Goal: Transaction & Acquisition: Purchase product/service

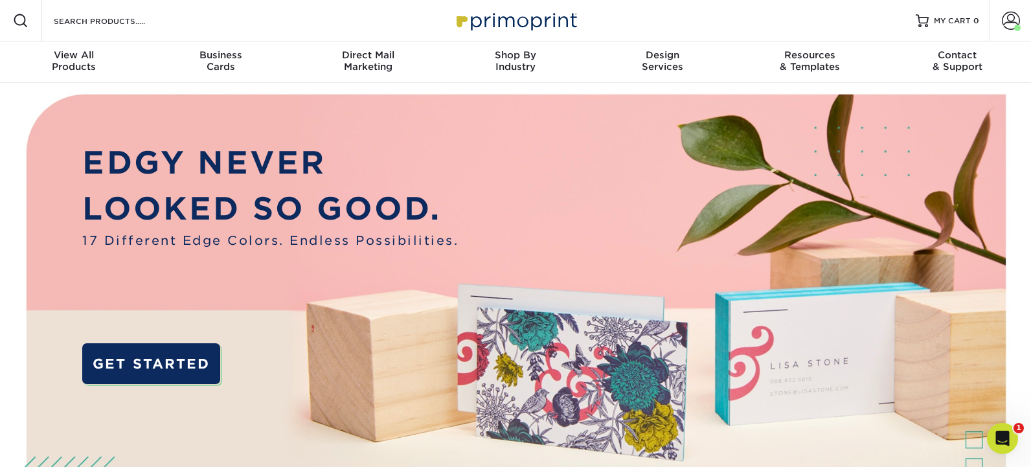
click at [226, 451] on img at bounding box center [515, 338] width 1021 height 510
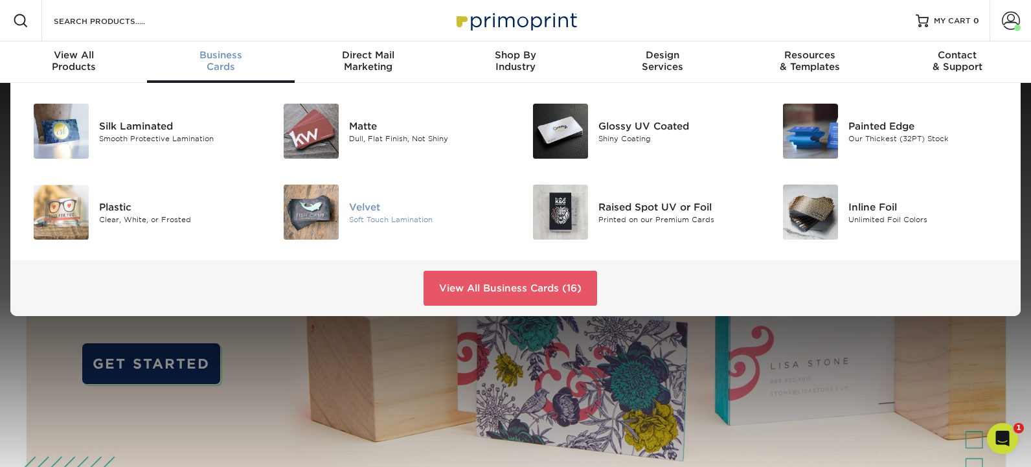
click at [359, 217] on div "Soft Touch Lamination" at bounding box center [427, 219] width 157 height 11
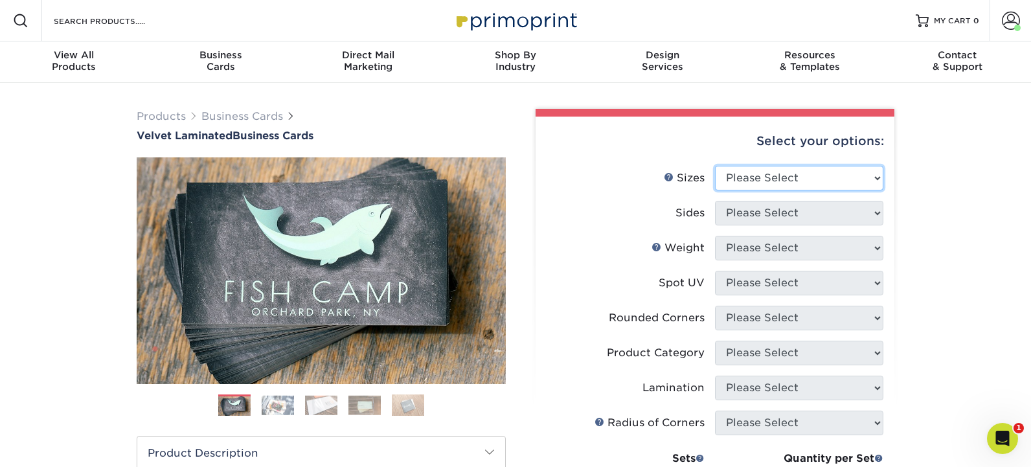
select select "2.00x3.50"
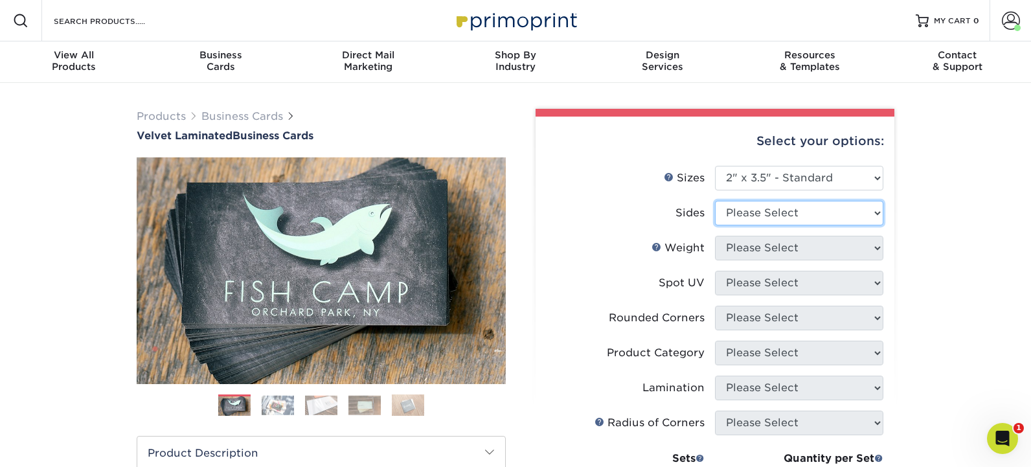
select select "13abbda7-1d64-4f25-8bb2-c179b224825d"
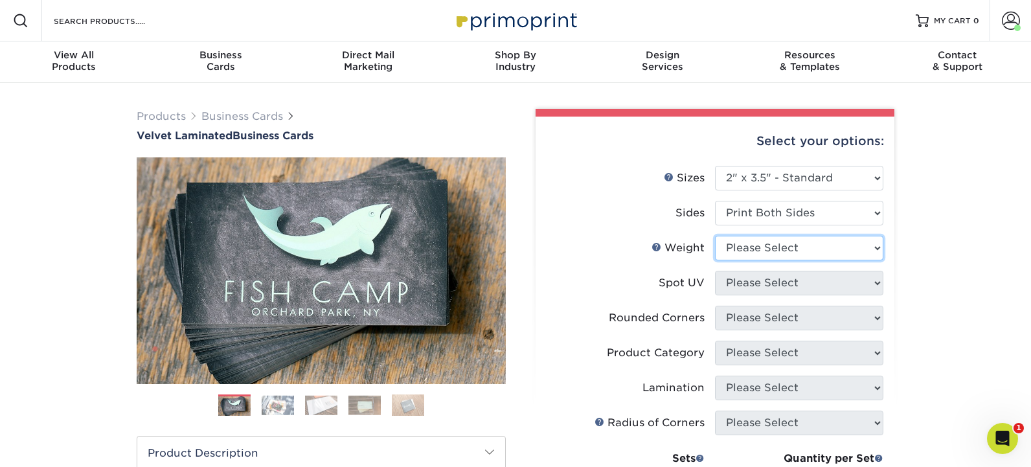
select select "16PT"
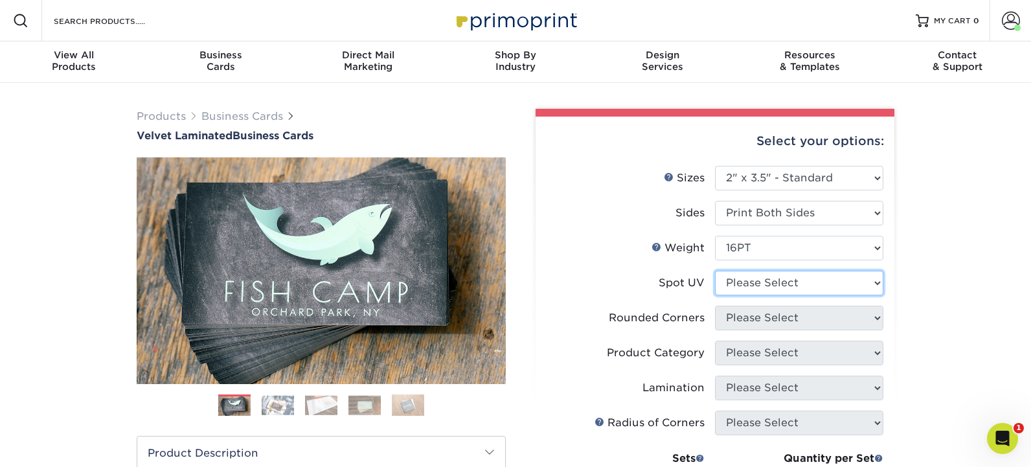
select select "3"
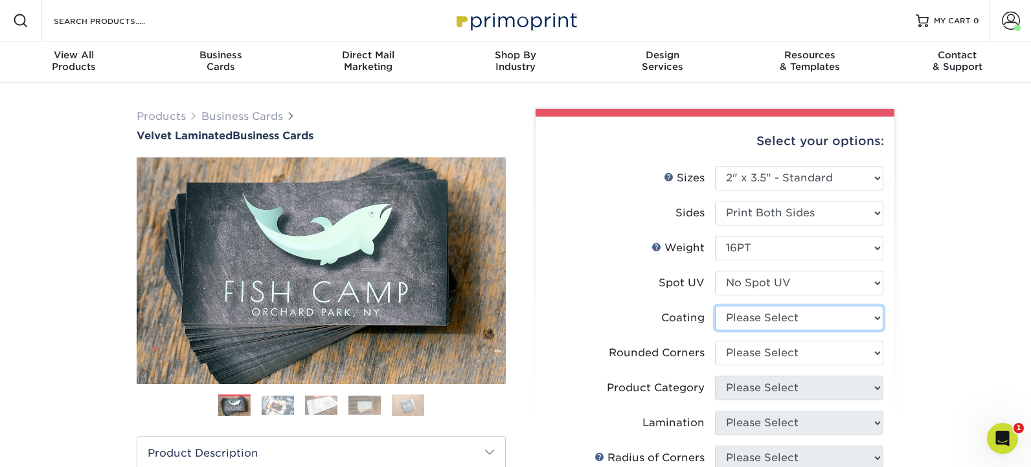
select select "3e7618de-abca-4bda-9f97-8b9129e913d8"
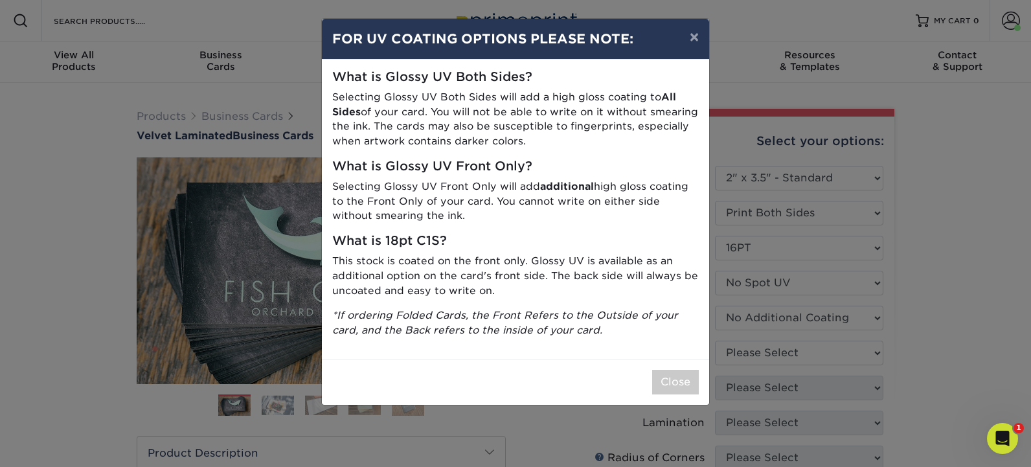
click at [757, 358] on div "× FOR UV COATING OPTIONS PLEASE NOTE: What is Glossy UV Both Sides? Selecting G…" at bounding box center [515, 233] width 1031 height 467
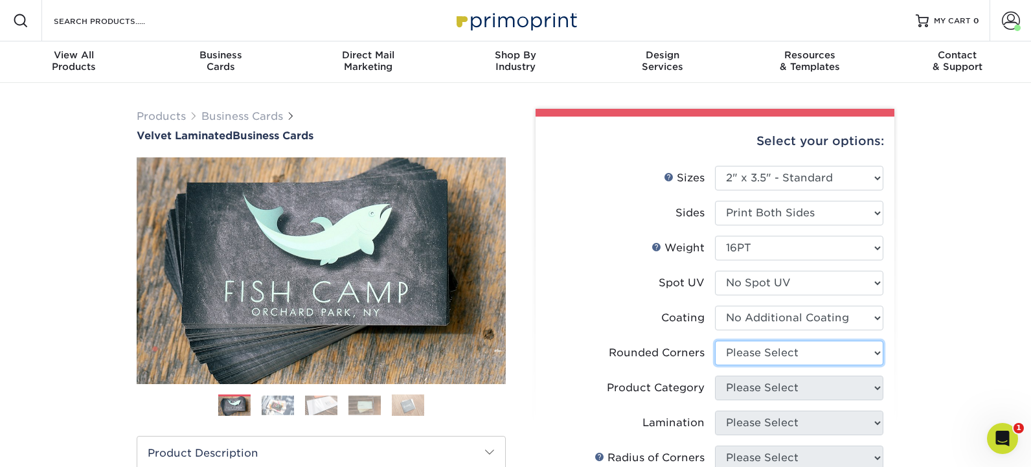
select select "0"
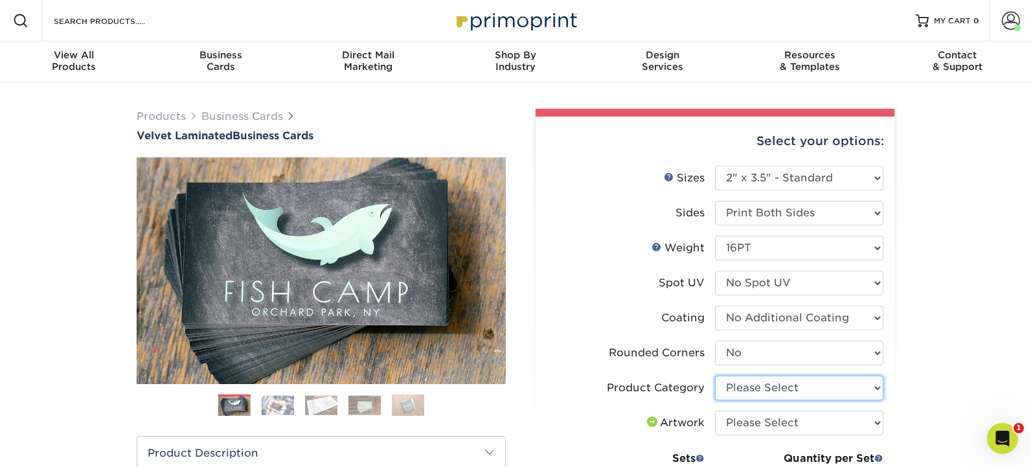
select select "3b5148f1-0588-4f88-a218-97bcfdce65c1"
select select "upload"
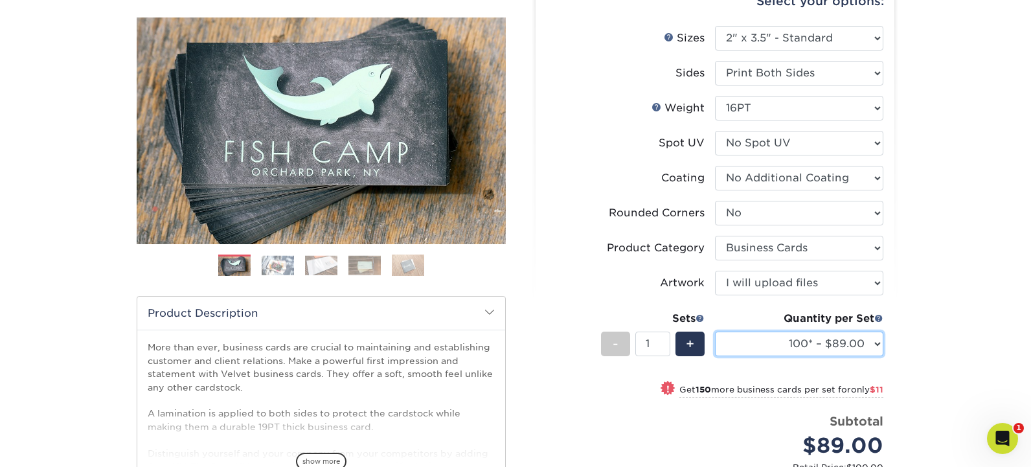
scroll to position [177, 0]
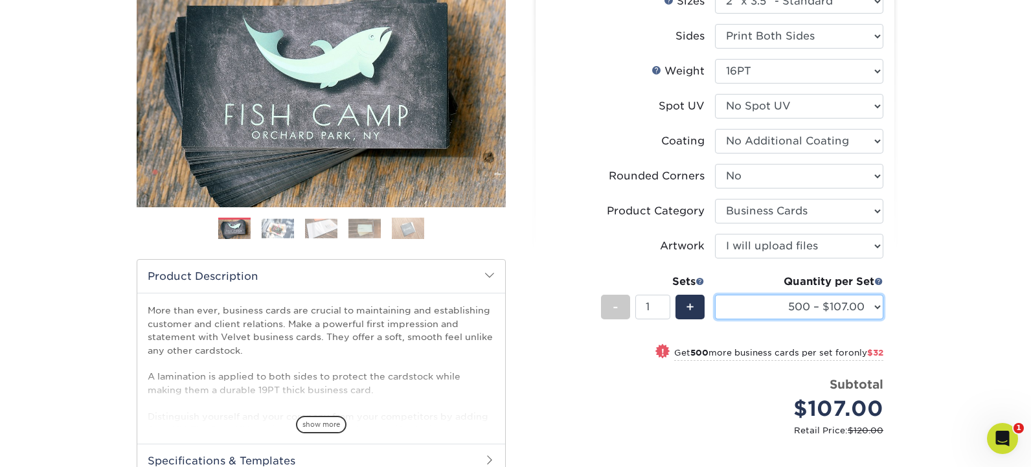
select select "1000 – $139.00"
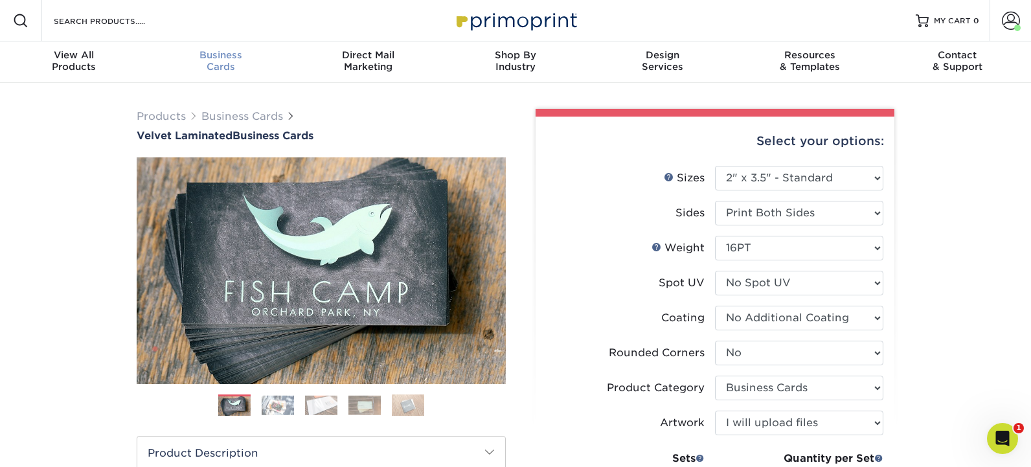
scroll to position [0, 0]
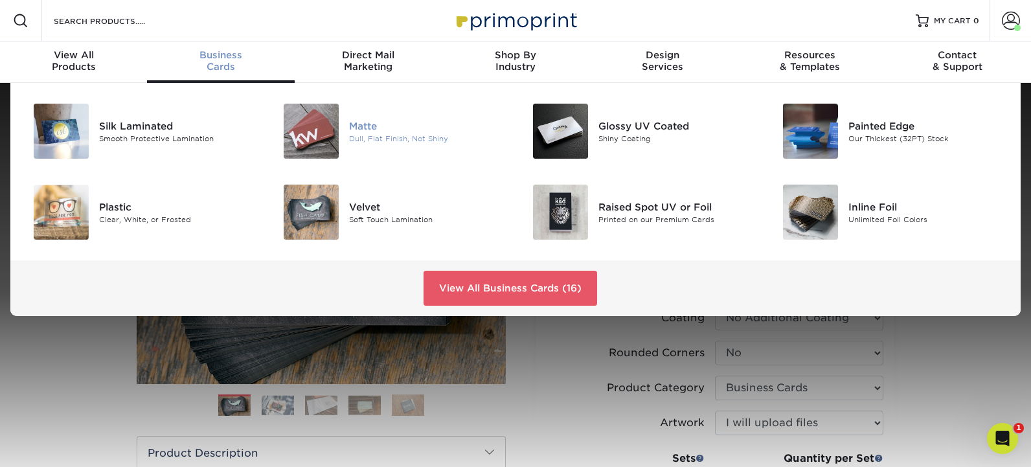
click at [358, 128] on div "Matte" at bounding box center [427, 126] width 157 height 14
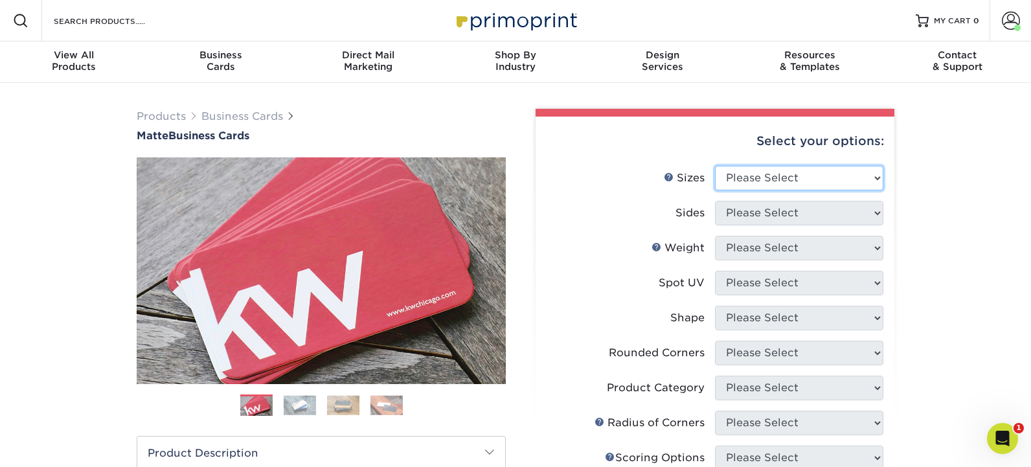
select select "2.00x3.50"
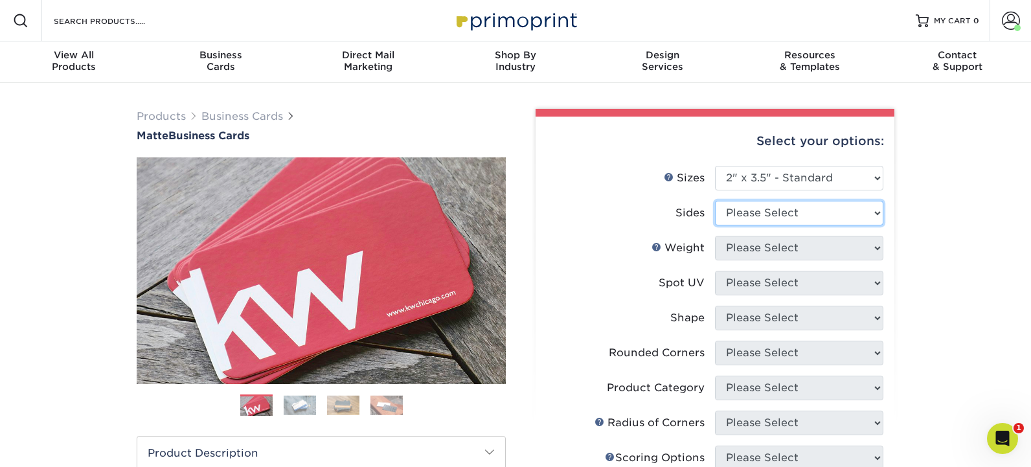
select select "13abbda7-1d64-4f25-8bb2-c179b224825d"
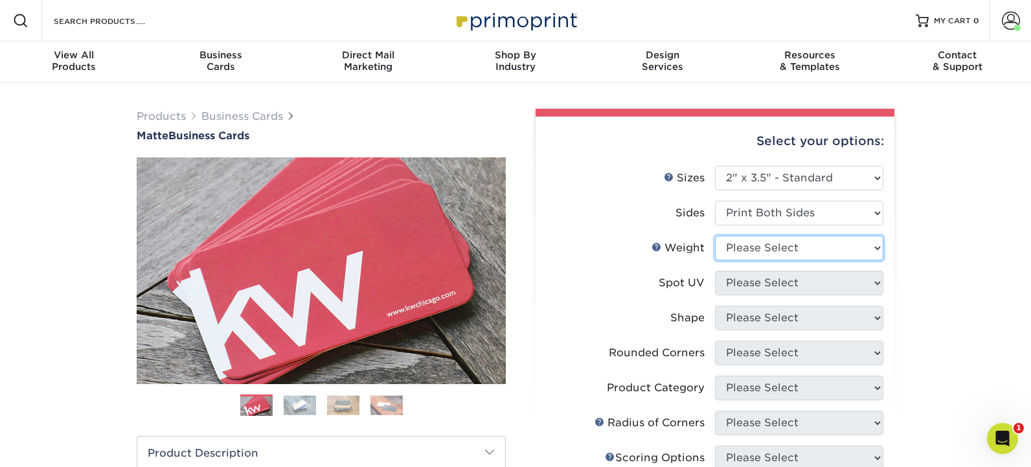
select select "16PT"
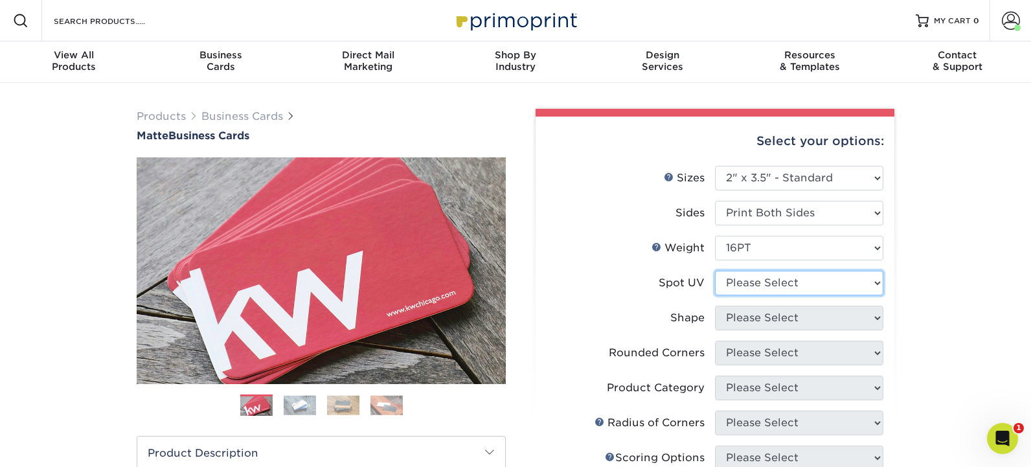
select select "3"
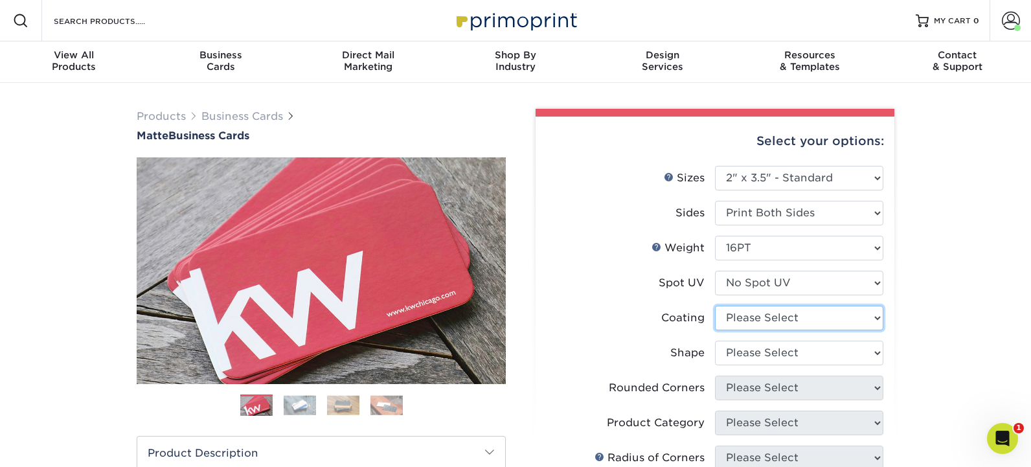
select select "121bb7b5-3b4d-429f-bd8d-bbf80e953313"
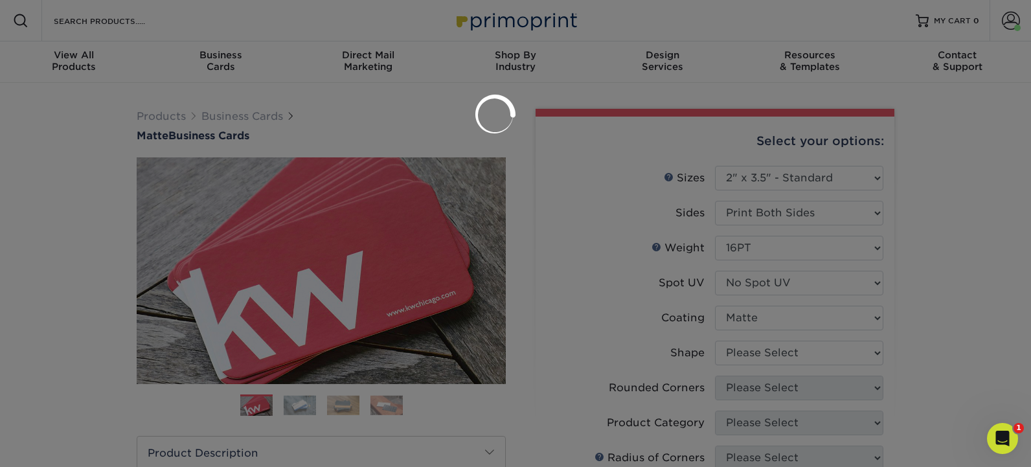
click at [799, 354] on div at bounding box center [515, 233] width 1031 height 467
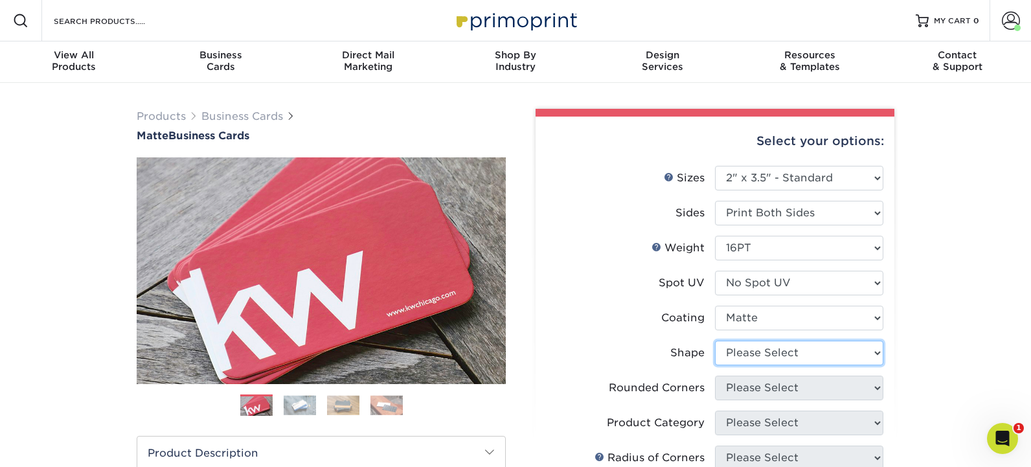
select select "standard"
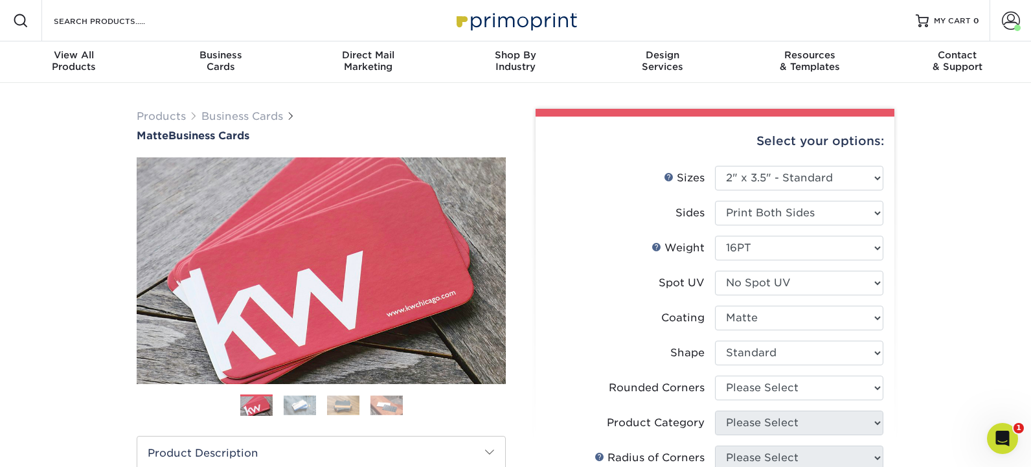
click at [771, 400] on li "Rounded Corners Please Select Yes - Round 2 Corners Yes - Round 4 Corners No" at bounding box center [715, 393] width 337 height 35
select select "0"
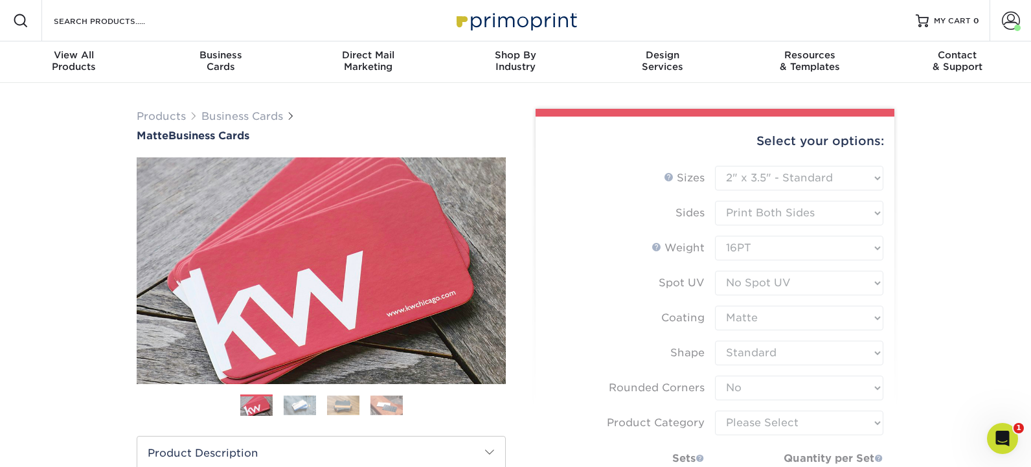
click at [782, 422] on form "Sizes Help Sizes Please Select 1.5" x 3.5" - Mini 1.75" x 3.5" - Mini 2" x 2" -…" at bounding box center [715, 381] width 338 height 431
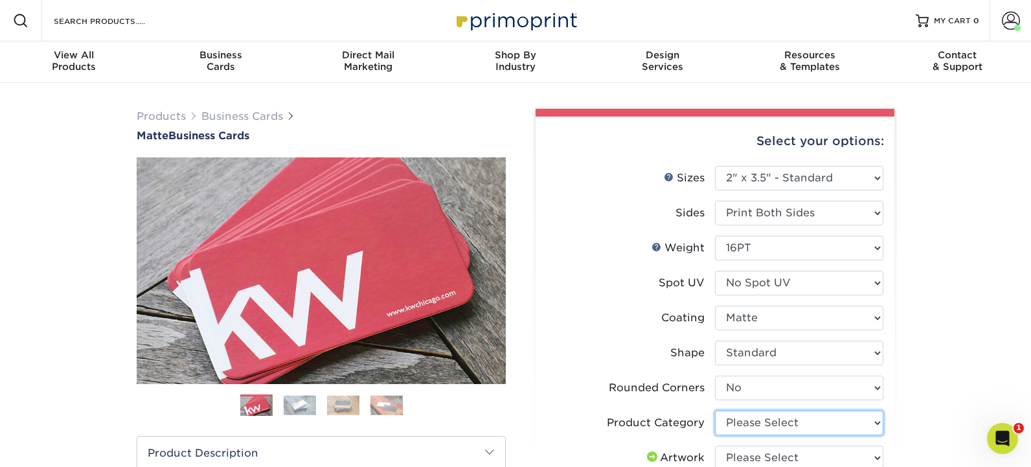
select select "3b5148f1-0588-4f88-a218-97bcfdce65c1"
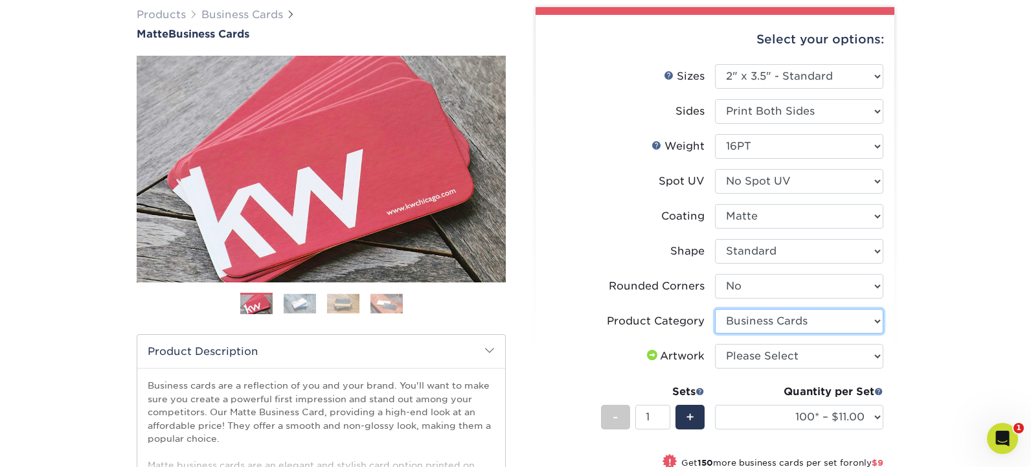
scroll to position [104, 0]
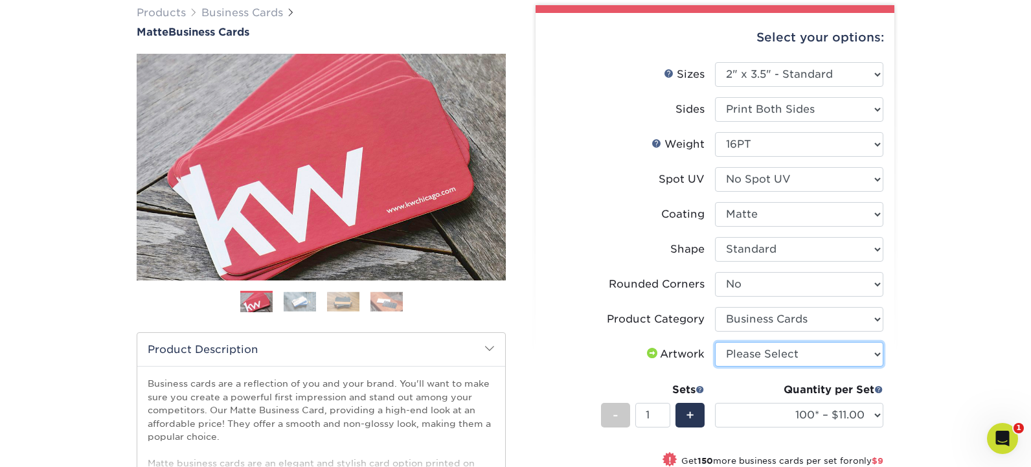
select select "upload"
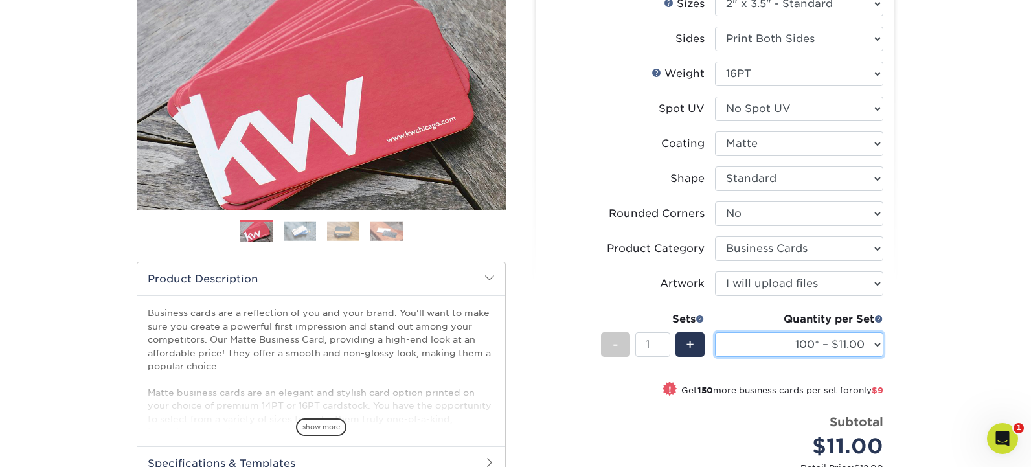
scroll to position [199, 0]
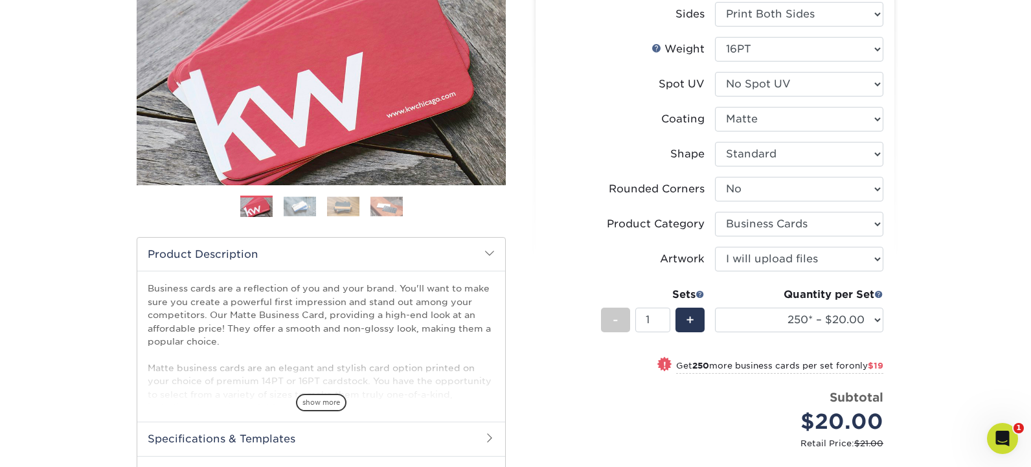
click at [832, 306] on div "Quantity per Set 100* – $11.00 250* – $20.00 500 – $39.00 1000 – $49.00 2500 – …" at bounding box center [799, 317] width 168 height 60
select select "1000 – $49.00"
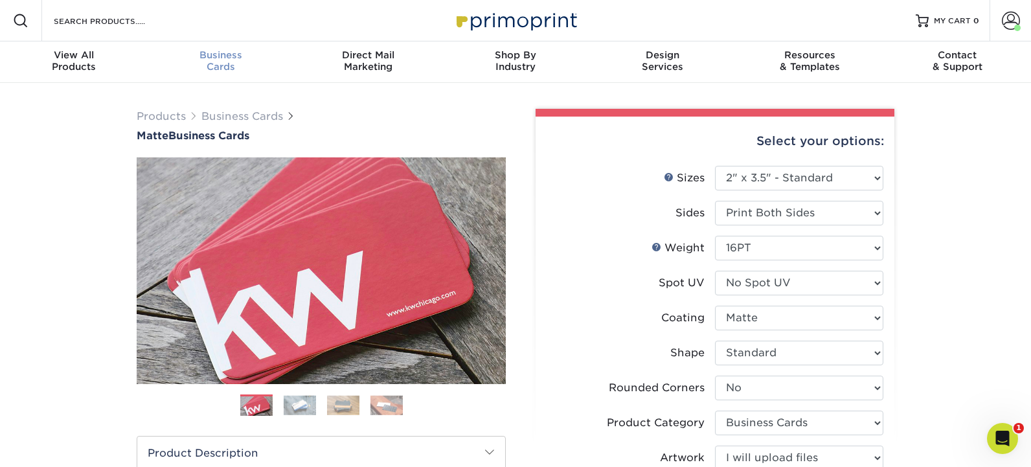
scroll to position [0, 0]
click at [233, 71] on div "Business Cards" at bounding box center [220, 60] width 147 height 23
select select "1"
select select "-1"
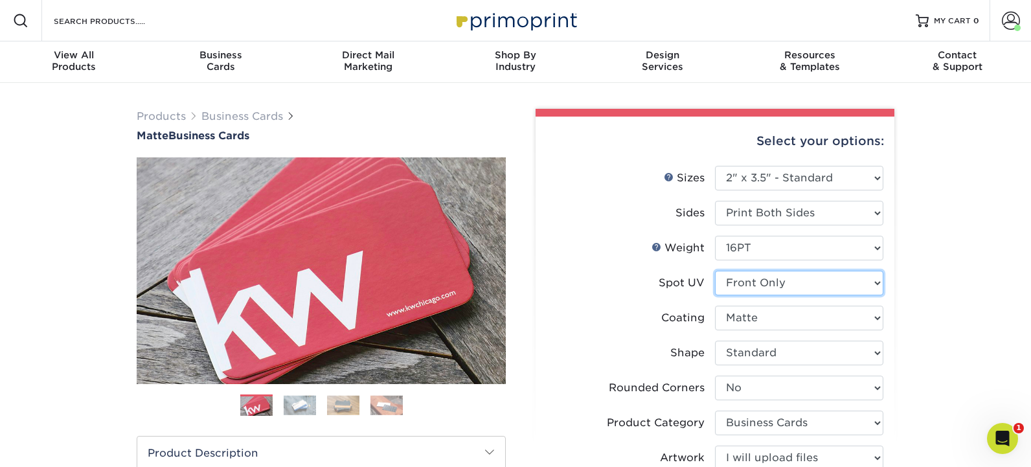
select select
select select "-1"
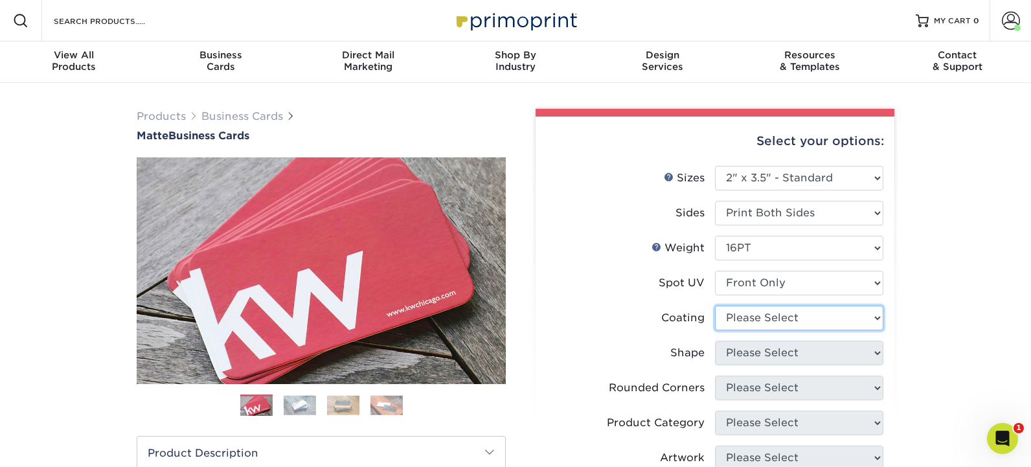
select select "121bb7b5-3b4d-429f-bd8d-bbf80e953313"
select select
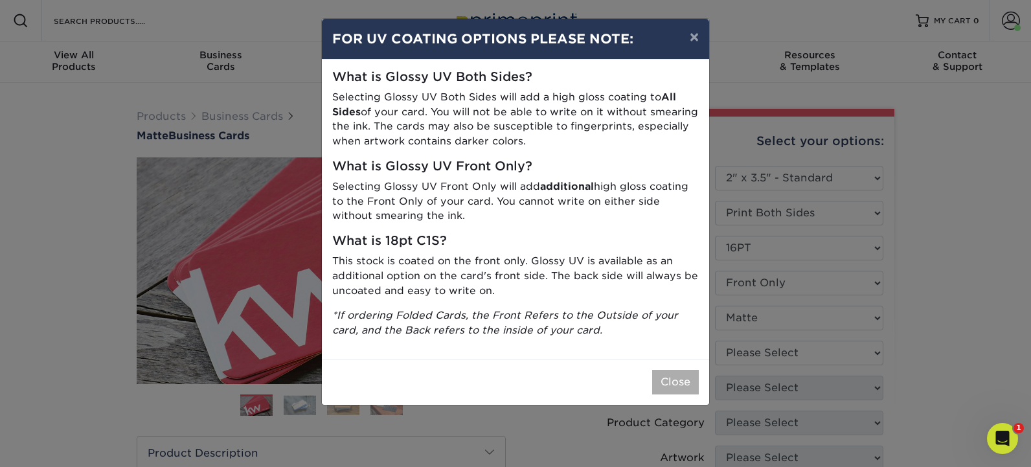
click at [680, 372] on button "Close" at bounding box center [675, 382] width 47 height 25
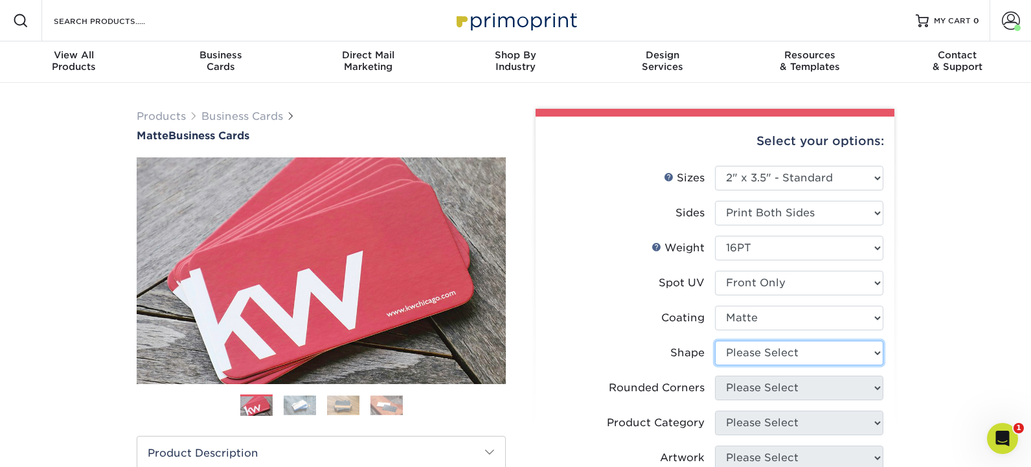
select select "standard"
select select
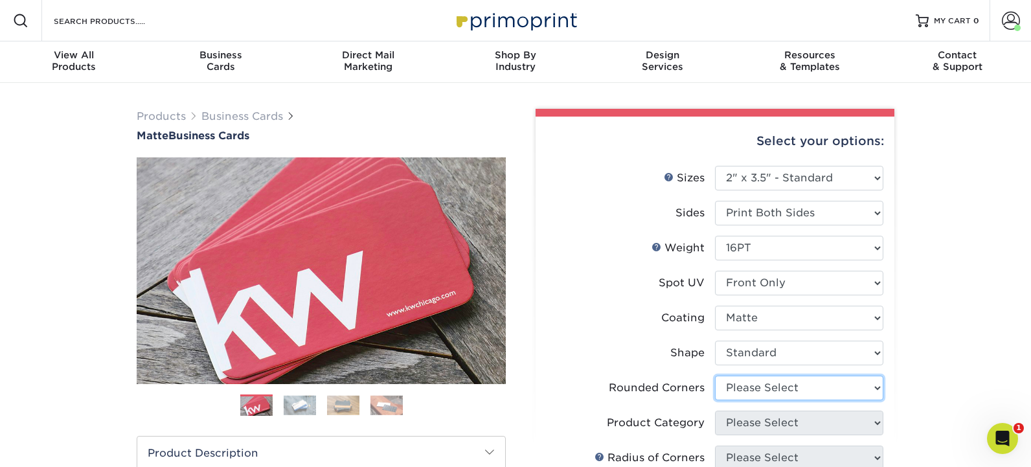
select select "0"
select select "-1"
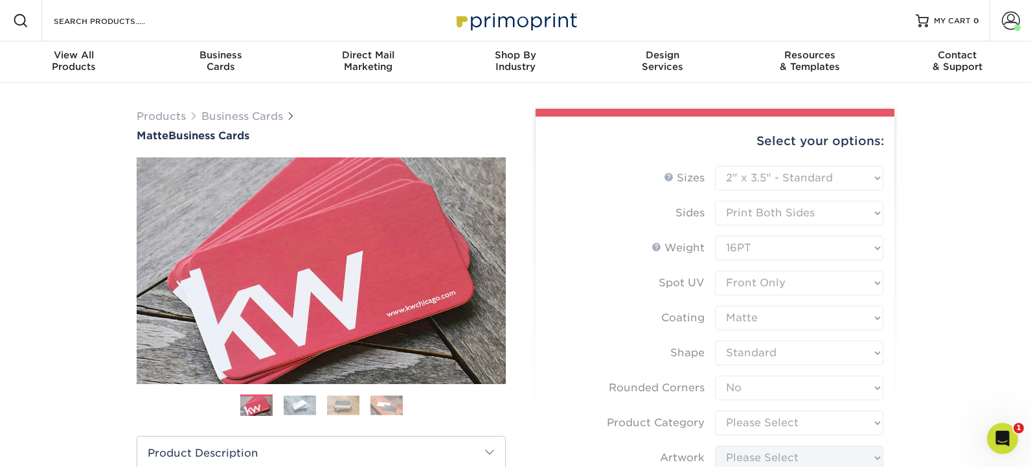
click at [793, 422] on form "Sizes Help Sizes Please Select 1.5" x 3.5" - Mini 1.75" x 3.5" - Mini 2" x 2" -…" at bounding box center [715, 405] width 338 height 478
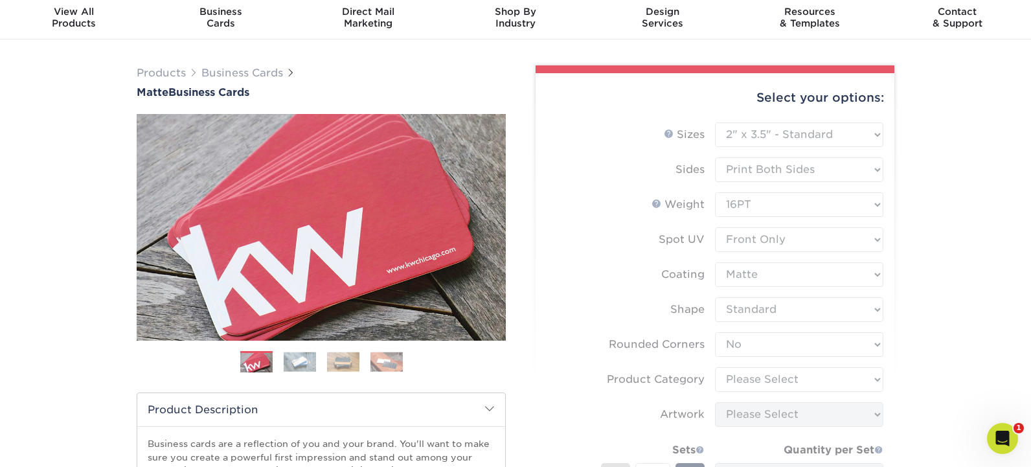
scroll to position [45, 0]
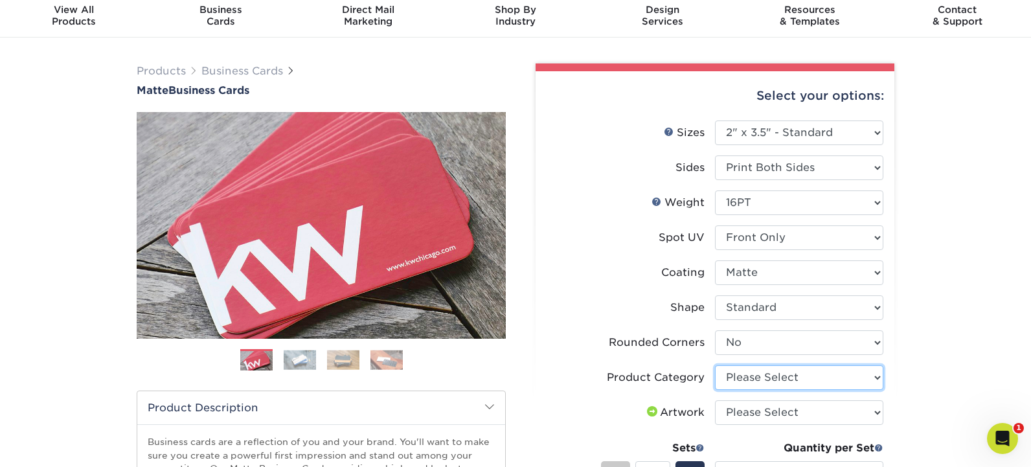
select select "3b5148f1-0588-4f88-a218-97bcfdce65c1"
select select "upload"
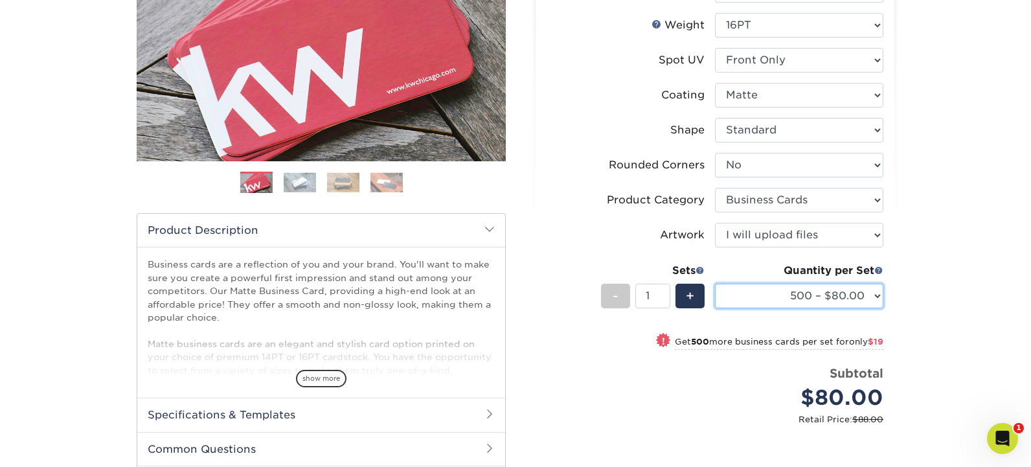
scroll to position [224, 0]
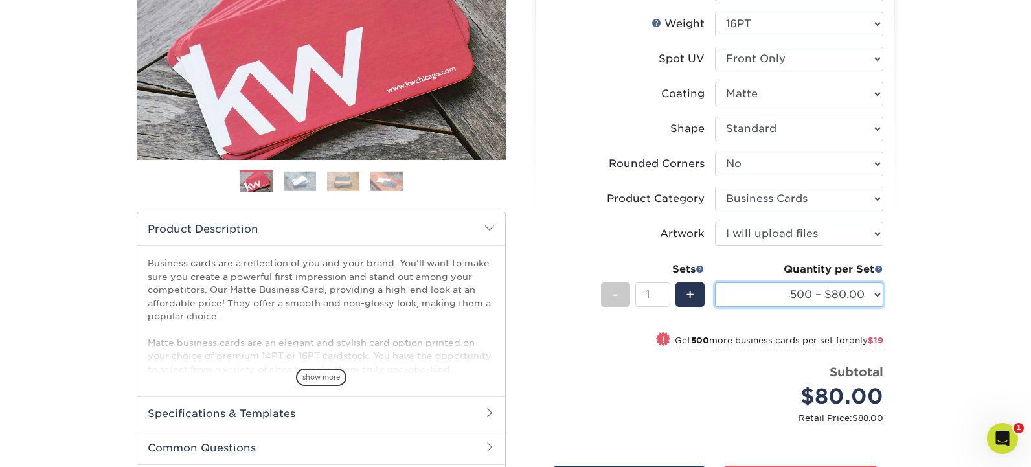
select select "1000 – $99.00"
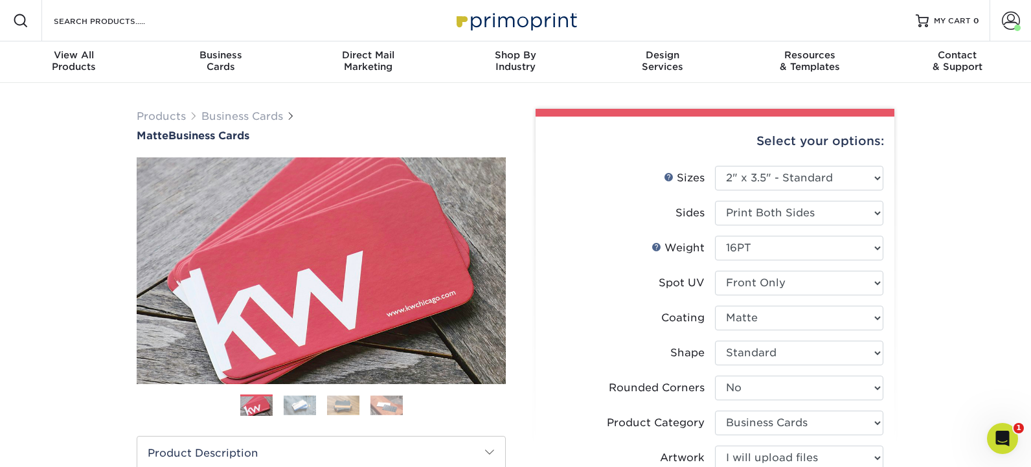
scroll to position [0, 0]
